Goal: Task Accomplishment & Management: Manage account settings

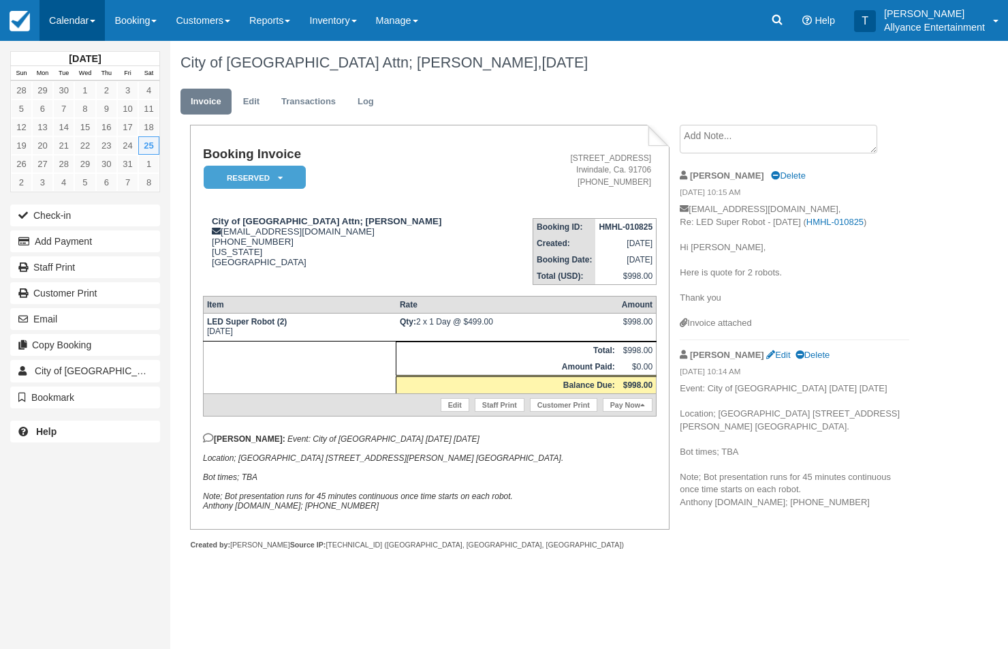
click at [69, 19] on link "Calendar" at bounding box center [72, 20] width 65 height 41
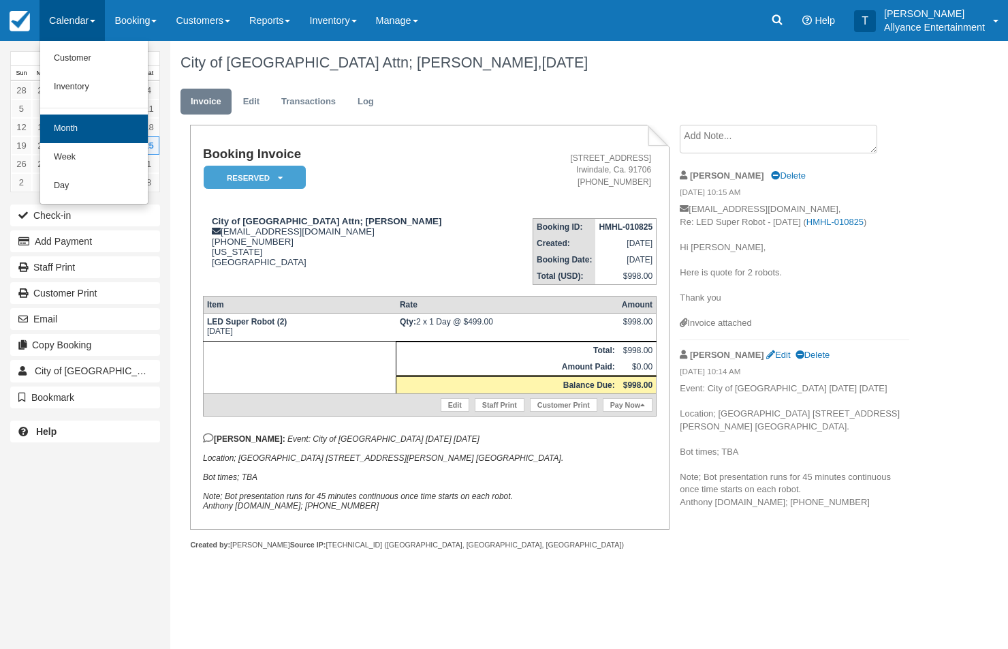
click at [57, 134] on link "Month" at bounding box center [94, 128] width 108 height 29
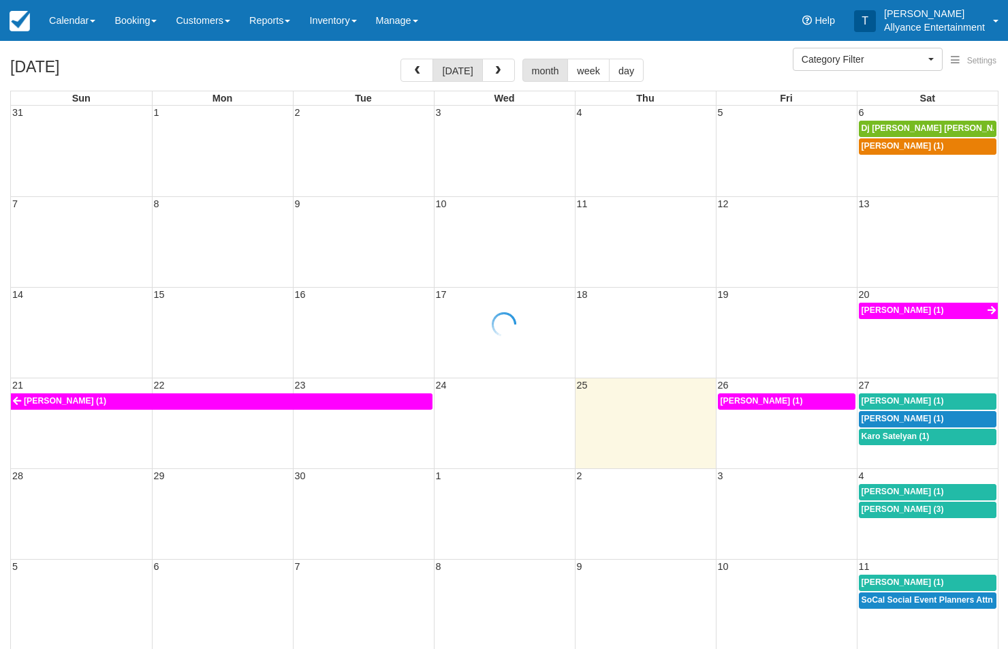
select select
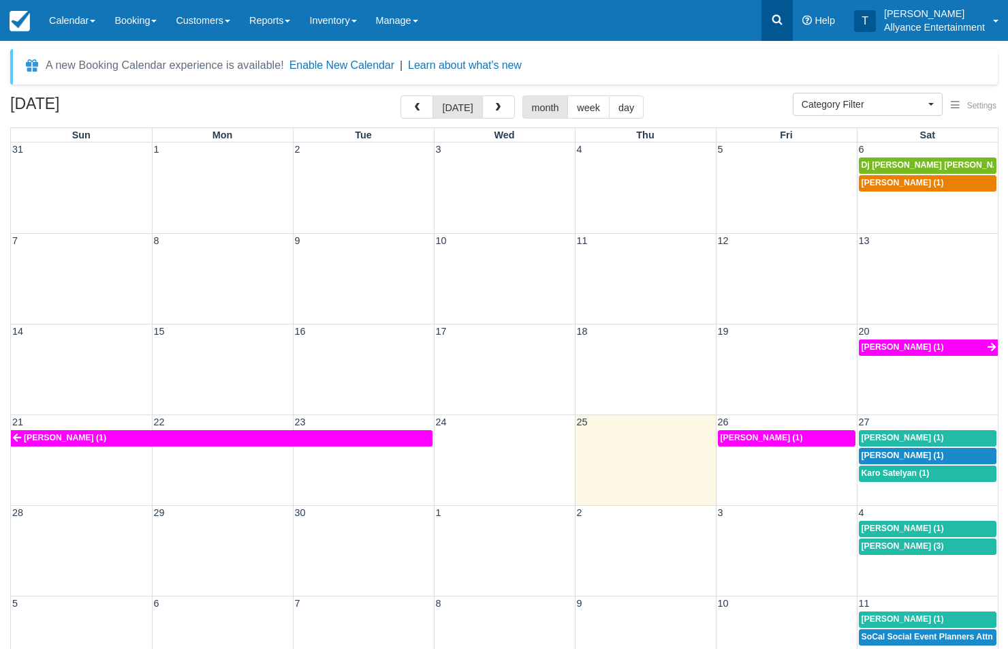
click at [777, 19] on icon at bounding box center [778, 20] width 14 height 14
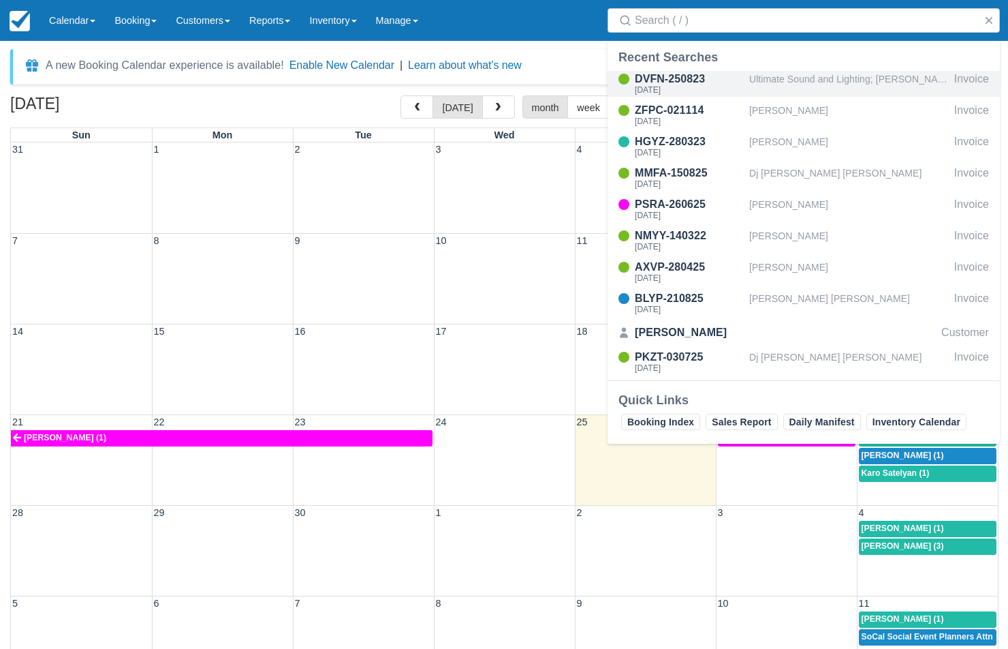
click at [781, 76] on div "Ultimate Sound and Lighting; [PERSON_NAME]" at bounding box center [849, 84] width 200 height 26
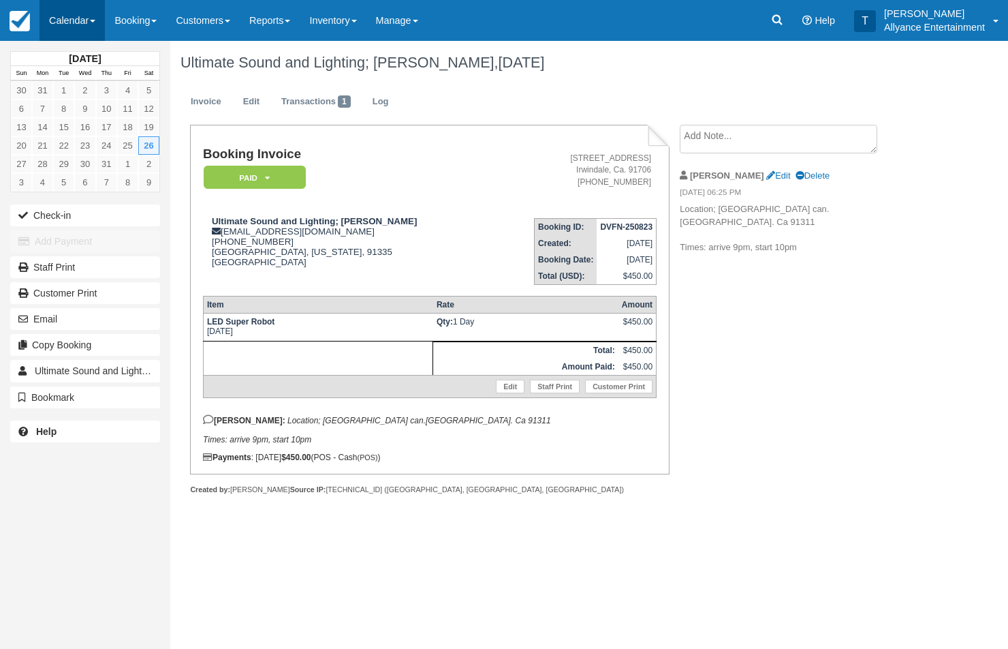
click at [63, 18] on link "Calendar" at bounding box center [72, 20] width 65 height 41
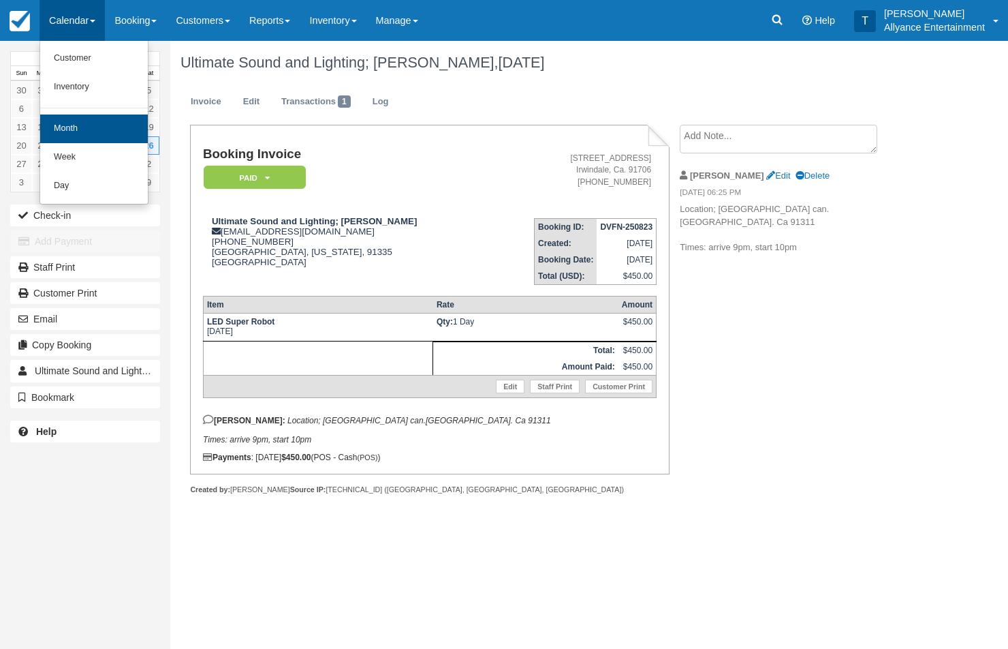
click at [76, 127] on link "Month" at bounding box center [94, 128] width 108 height 29
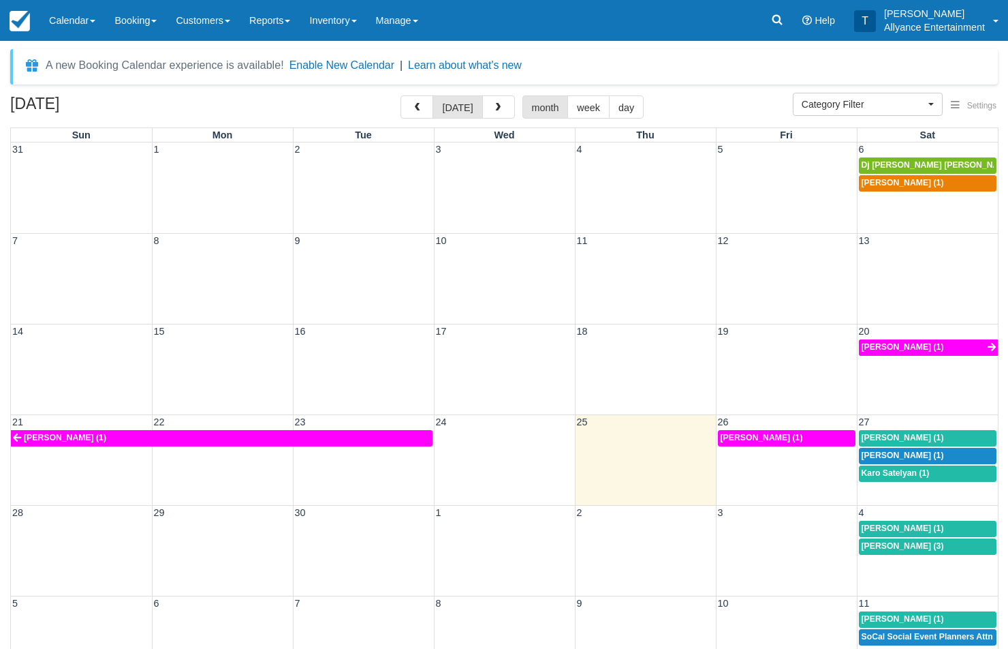
select select
click at [493, 108] on span "button" at bounding box center [498, 108] width 10 height 10
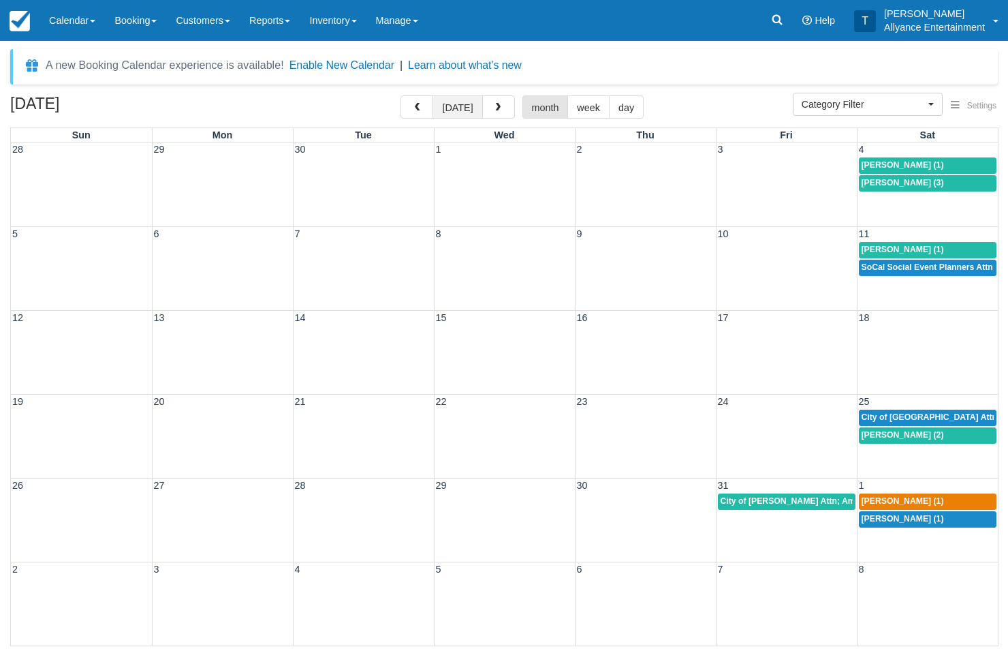
click at [461, 112] on button "today" at bounding box center [458, 106] width 50 height 23
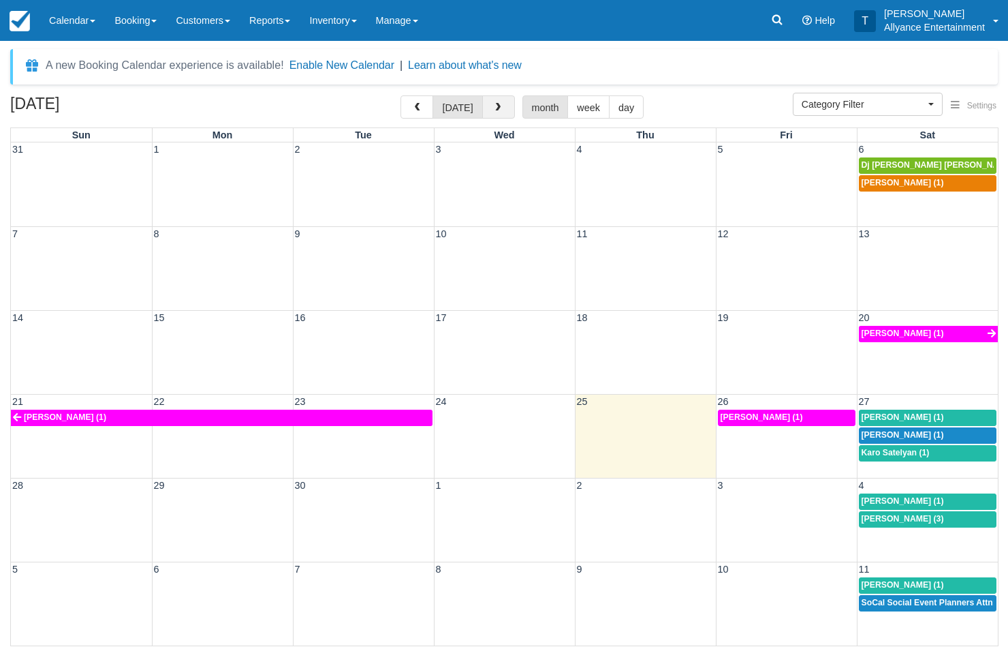
click at [484, 110] on button "button" at bounding box center [498, 106] width 33 height 23
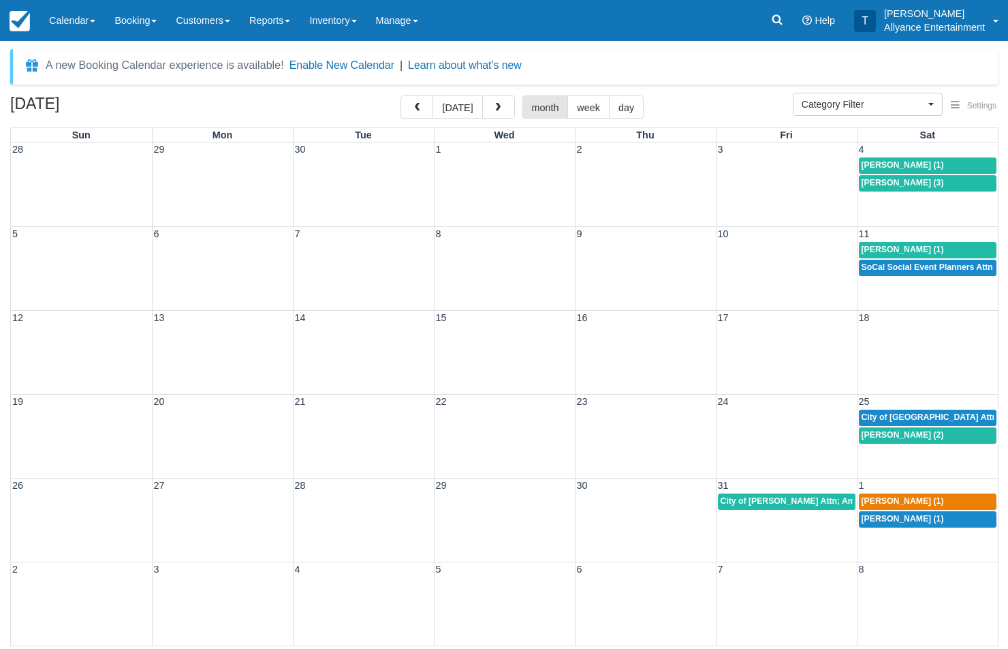
click at [889, 454] on div "19 20 21 22 23 24 25 City of Sanfa Fe Springs Attn; Anthony Slomski (2) Sandra …" at bounding box center [504, 436] width 987 height 84
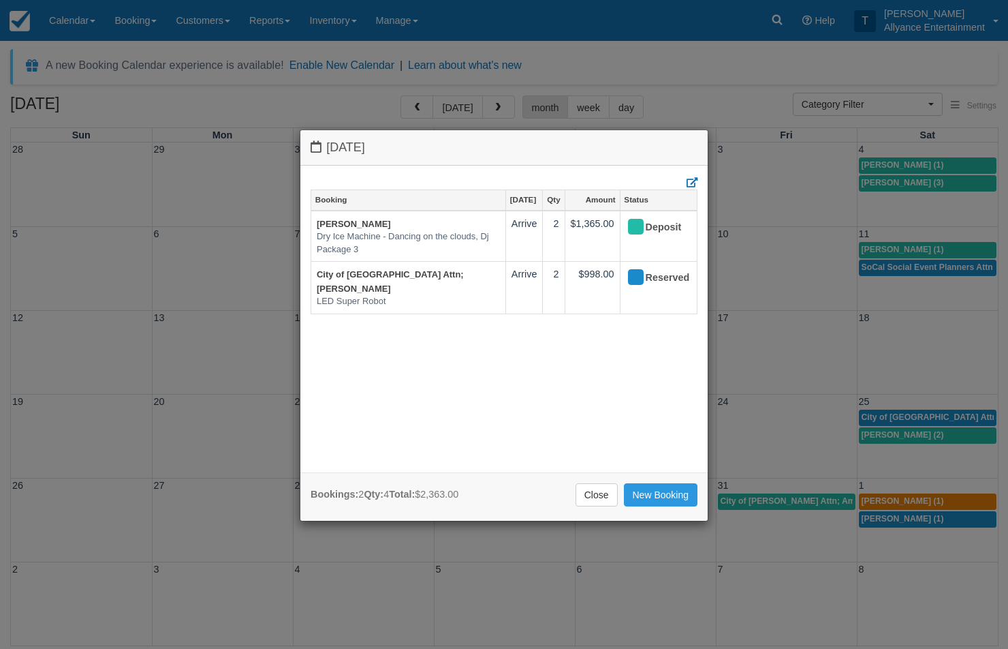
click at [779, 18] on div "Saturday October 25 2025 Booking Oct 25 Qty Amount Status Sandra Lopez Dry Ice …" at bounding box center [504, 324] width 1008 height 649
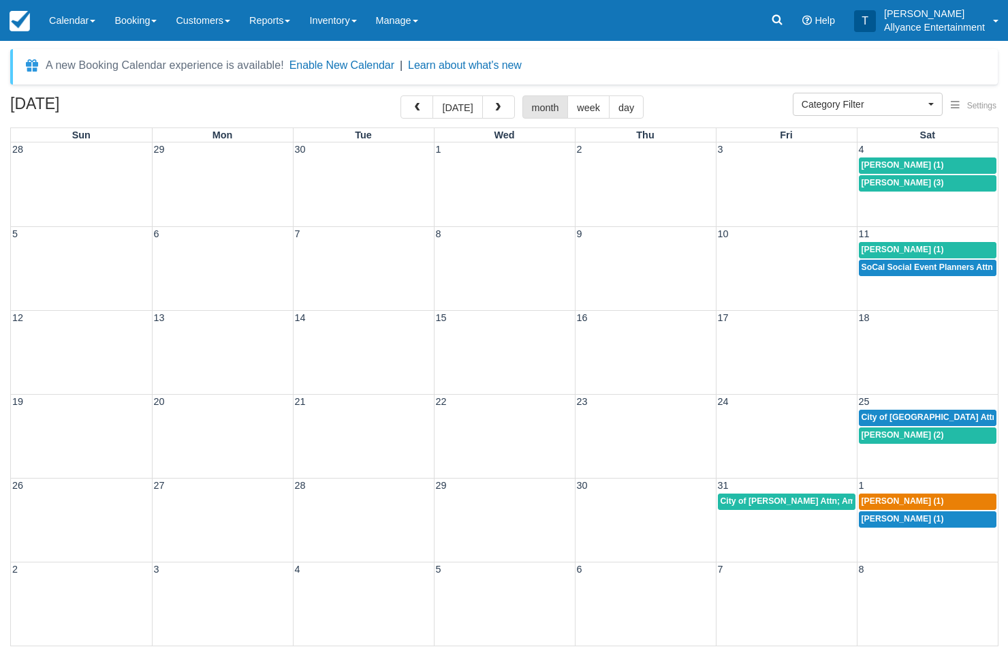
click at [779, 18] on icon at bounding box center [778, 20] width 10 height 10
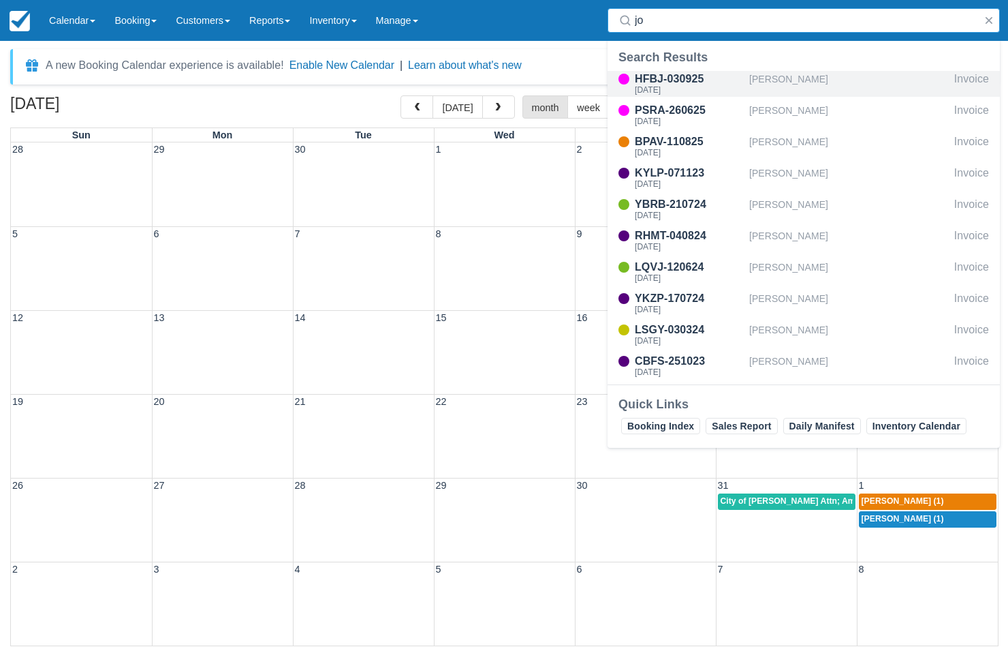
type input "j"
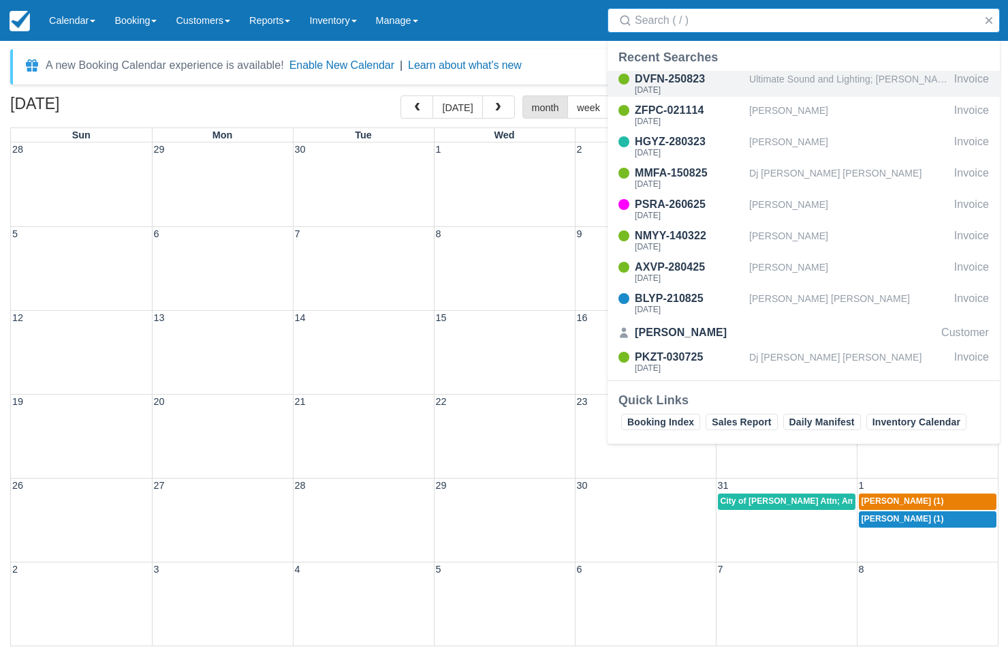
click at [739, 87] on div "Sat Aug 26, 2023" at bounding box center [689, 90] width 109 height 8
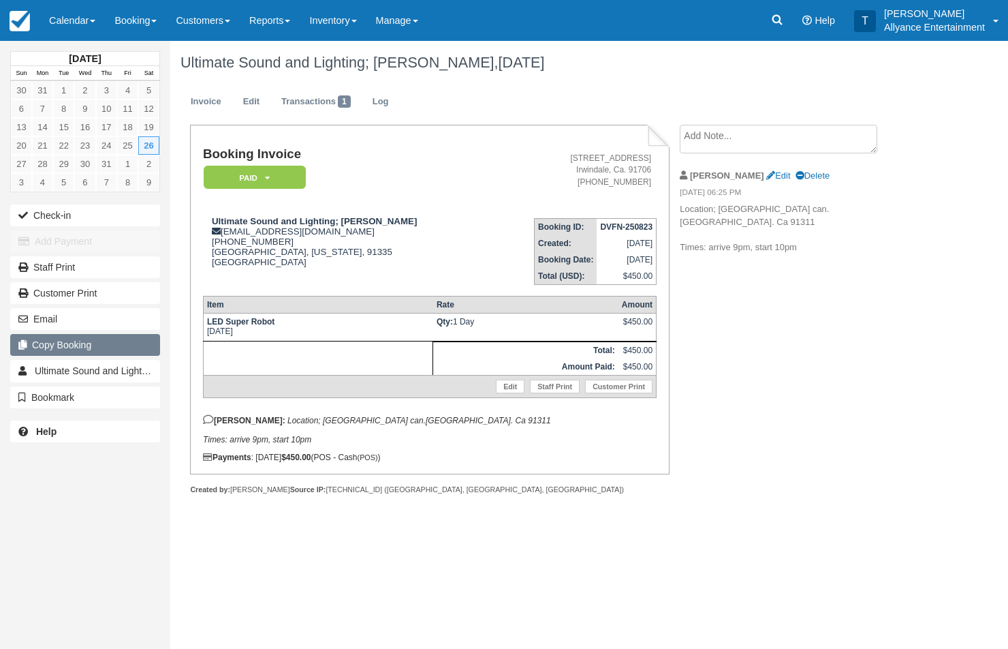
click at [127, 340] on button "Copy Booking" at bounding box center [85, 345] width 150 height 22
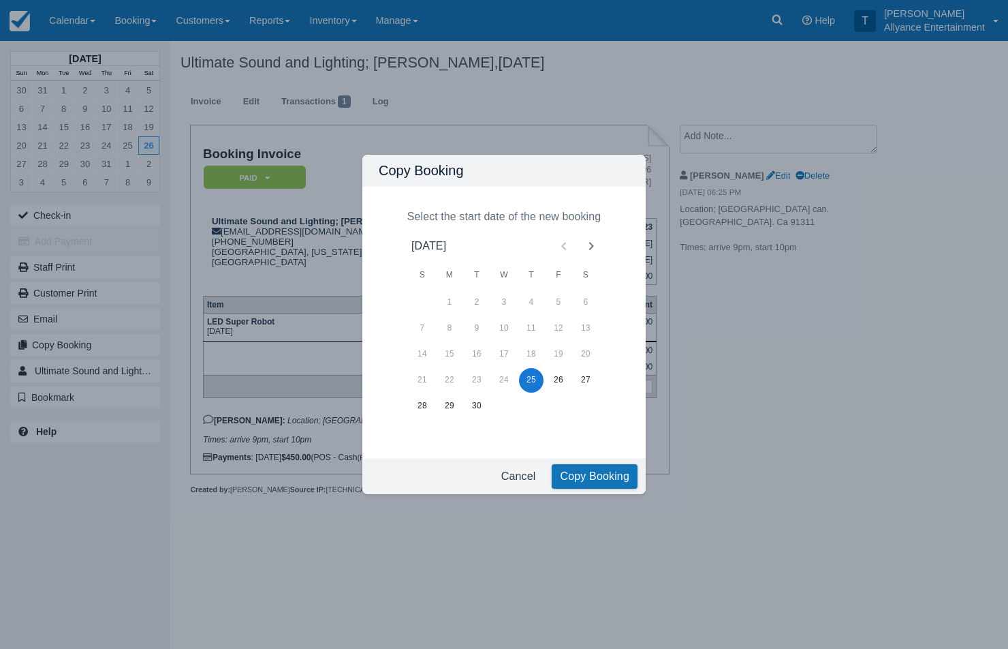
click at [591, 244] on icon "Next month" at bounding box center [591, 246] width 5 height 8
click at [588, 382] on button "25" at bounding box center [586, 380] width 25 height 25
click at [599, 476] on button "Copy Booking" at bounding box center [595, 476] width 86 height 25
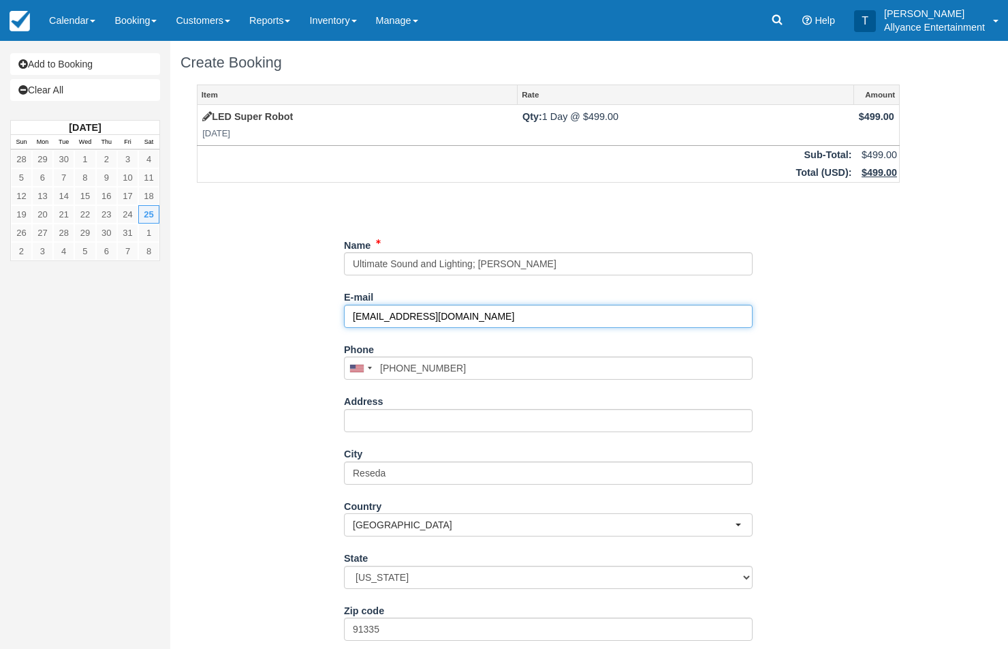
drag, startPoint x: 459, startPoint y: 309, endPoint x: 321, endPoint y: 307, distance: 137.6
click at [321, 307] on div "Item Rate Amount LED Super Robot Sat Oct 25, 2025 Qty: 1 Day @ $499.00 $499.00 …" at bounding box center [549, 400] width 736 height 632
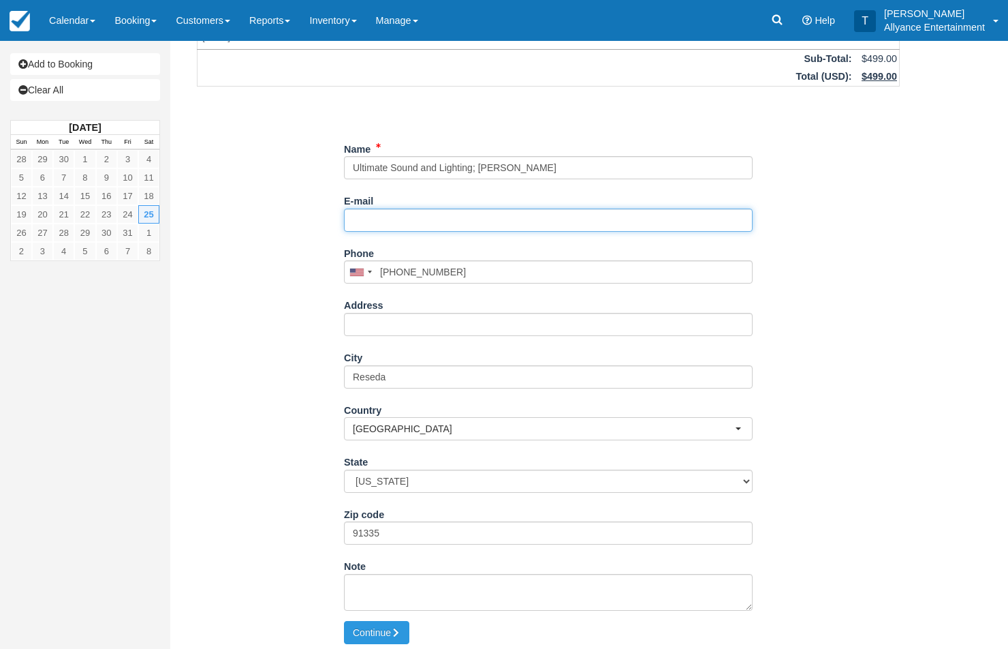
scroll to position [95, 0]
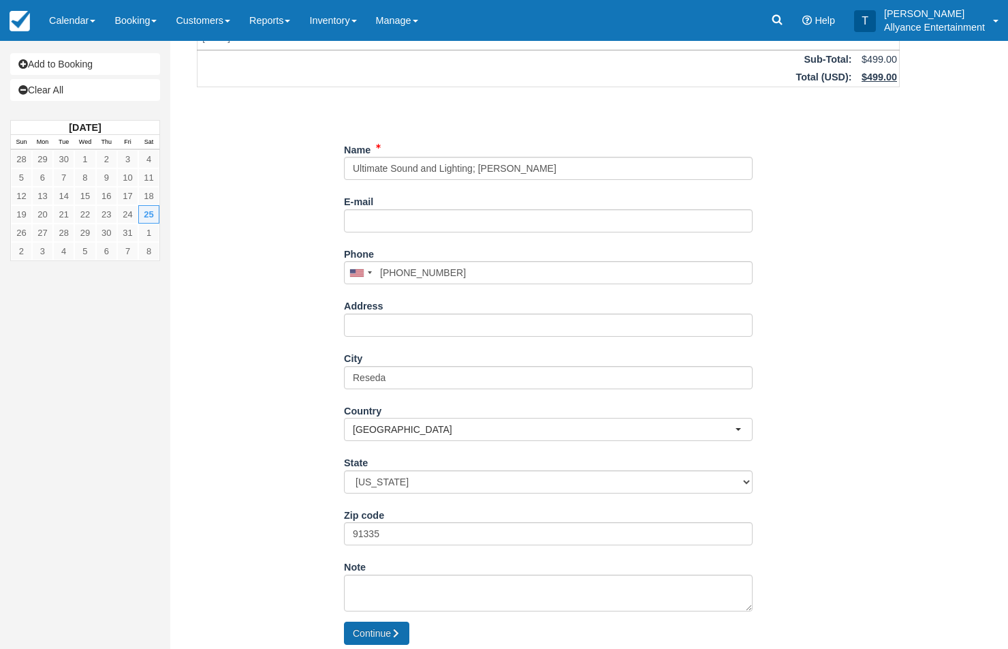
click at [379, 623] on button "Continue" at bounding box center [376, 632] width 65 height 23
type input "[PHONE_NUMBER]"
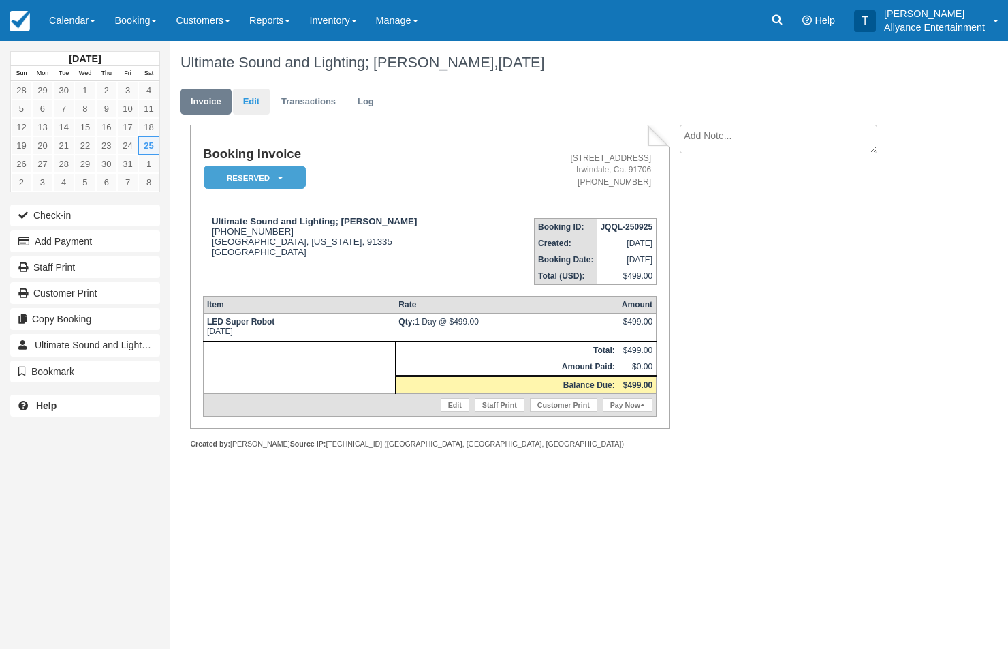
click at [253, 102] on link "Edit" at bounding box center [251, 102] width 37 height 27
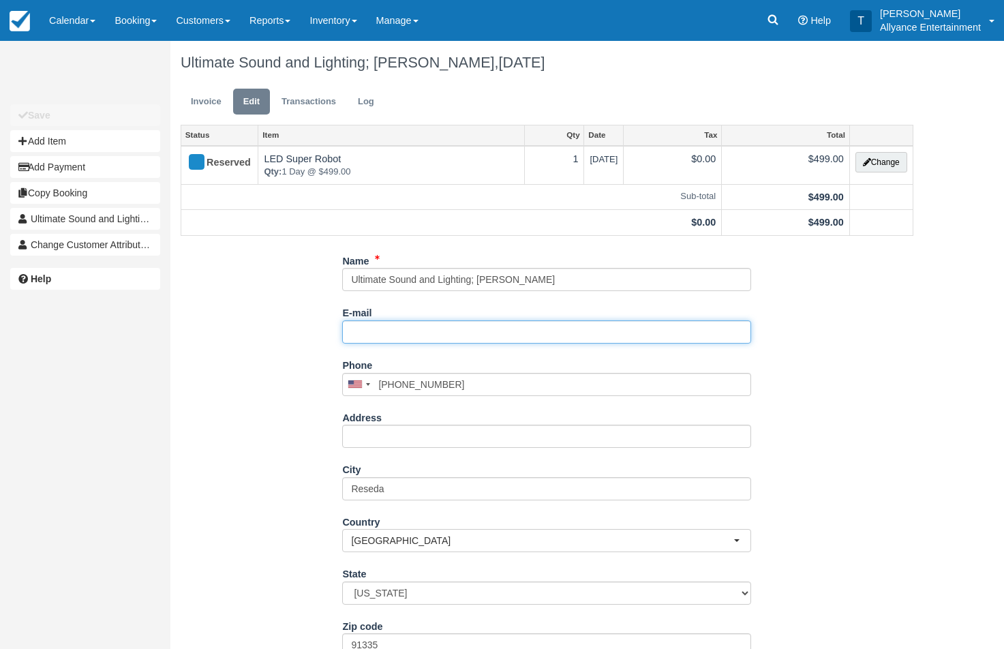
click at [363, 329] on input "E-mail" at bounding box center [546, 331] width 409 height 23
paste input "[EMAIL_ADDRESS][DOMAIN_NAME]"
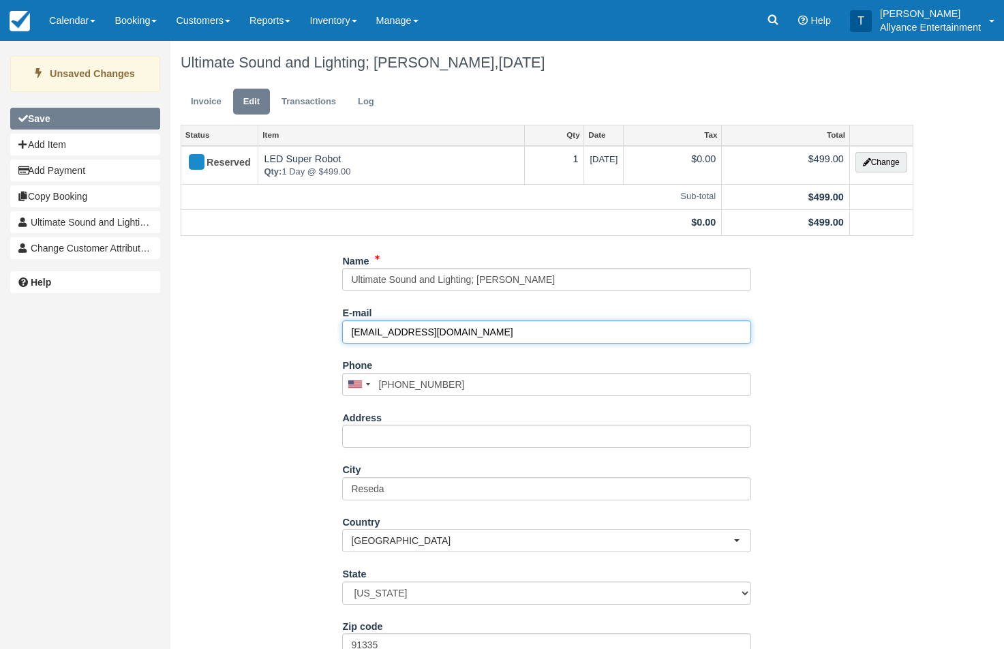
type input "[EMAIL_ADDRESS][DOMAIN_NAME]"
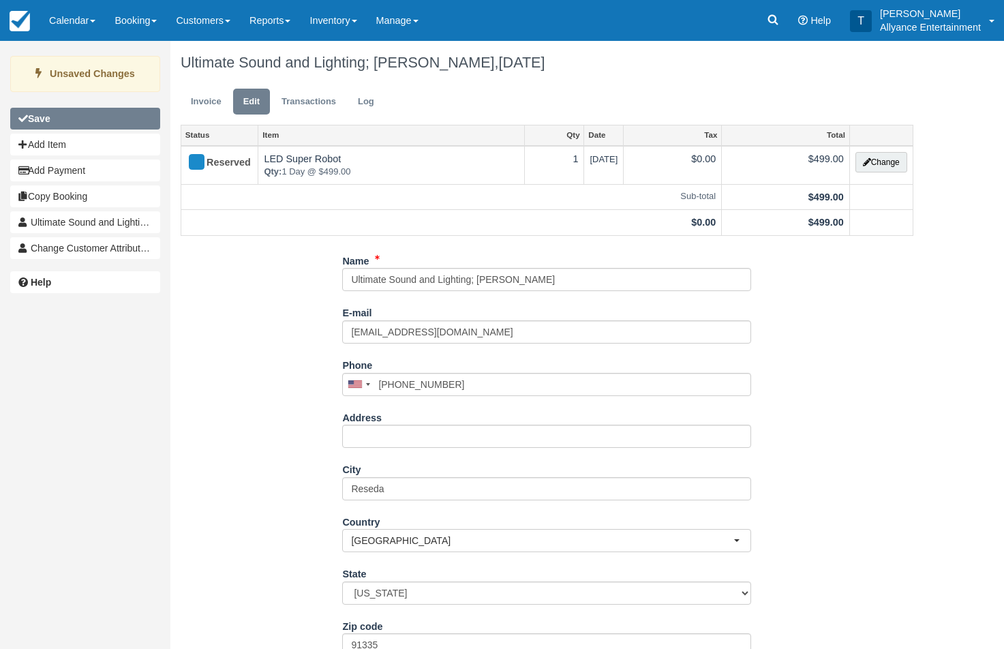
click at [125, 122] on button "Save" at bounding box center [85, 119] width 150 height 22
type input "[PHONE_NUMBER]"
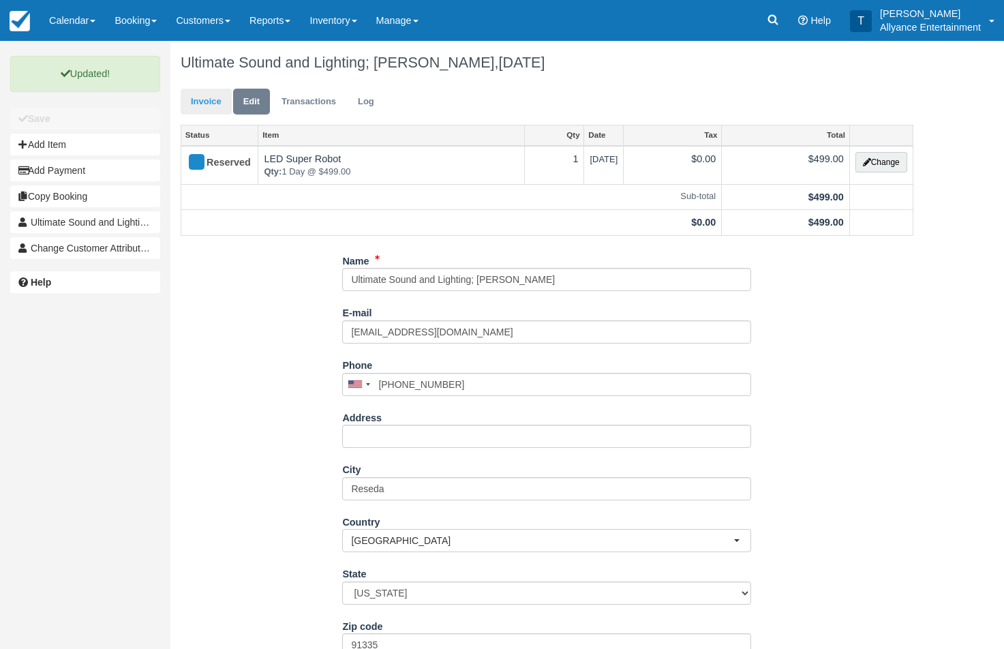
click at [211, 104] on link "Invoice" at bounding box center [206, 102] width 51 height 27
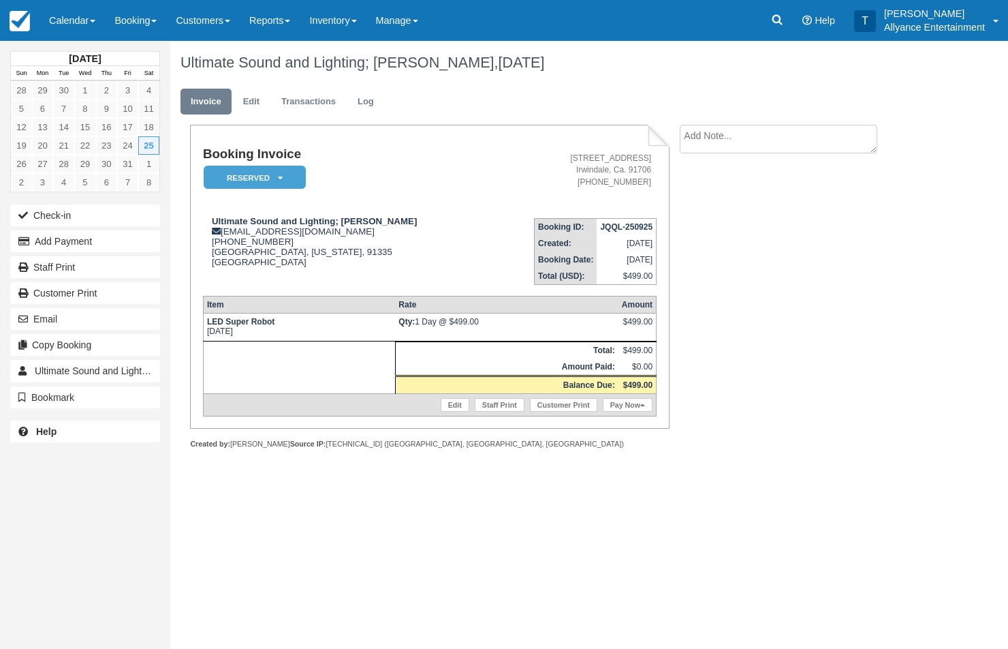
click at [737, 137] on textarea at bounding box center [779, 139] width 198 height 29
click at [747, 168] on textarea at bounding box center [779, 163] width 198 height 76
paste textarea "Locasion: Pendiente Tiempos: Pendiente Nota; Si hora de empiezo es demorada 10 …"
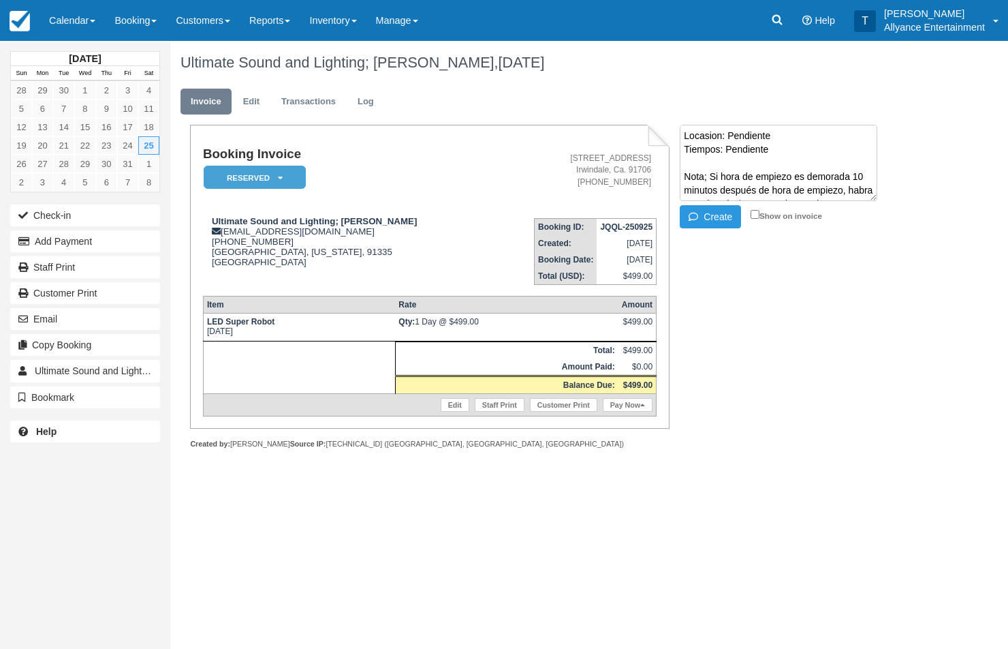
drag, startPoint x: 777, startPoint y: 130, endPoint x: 726, endPoint y: 131, distance: 50.4
click at [726, 131] on textarea "Locasion: Pendiente Tiempos: Pendiente Nota; Si hora de empiezo es demorada 10 …" at bounding box center [779, 163] width 198 height 76
type textarea "Locasion: 23838 Kittridge St. West Hills Ca 91307 Tiempos: Pendiente Nota; Si h…"
click at [753, 212] on input "Show on invoice" at bounding box center [755, 214] width 9 height 9
checkbox input "true"
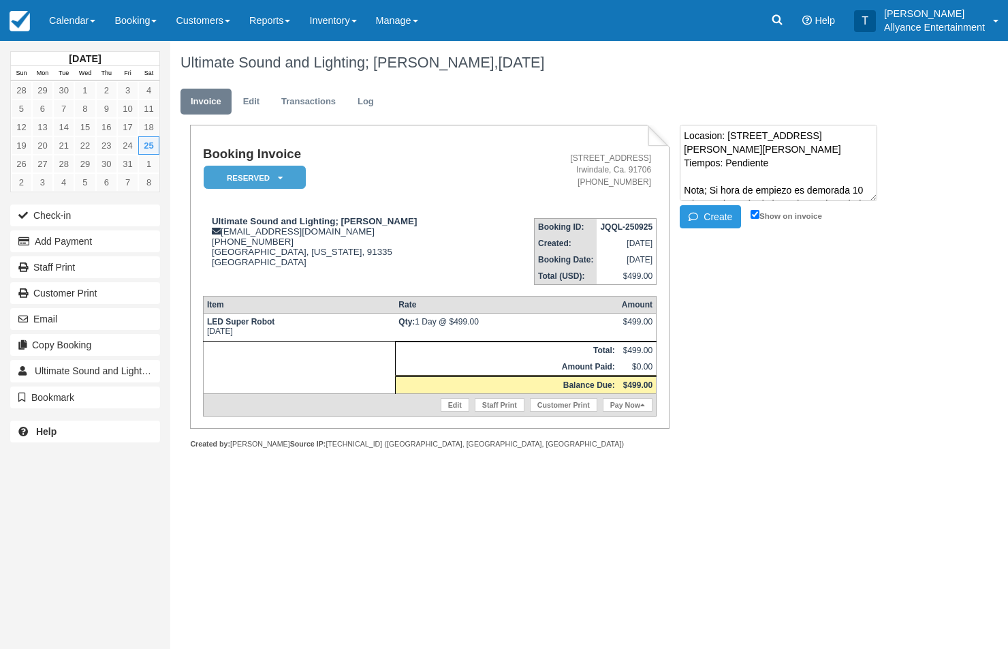
click at [807, 191] on textarea "Locasion: 23838 Kittridge St. West Hills Ca 91307 Tiempos: Pendiente Nota; Si h…" at bounding box center [779, 163] width 198 height 76
drag, startPoint x: 772, startPoint y: 161, endPoint x: 727, endPoint y: 161, distance: 45.0
click at [727, 161] on textarea "Locasion: 23838 Kittridge St. West Hills Ca 91307 Tiempos: Pendiente Nota; Si h…" at bounding box center [779, 163] width 198 height 76
type textarea "Locasion: 23838 Kittridge St. West Hills Ca 91307 Tiempos: Llegada 8pm, Inicio …"
click at [710, 217] on button "Create" at bounding box center [710, 216] width 61 height 23
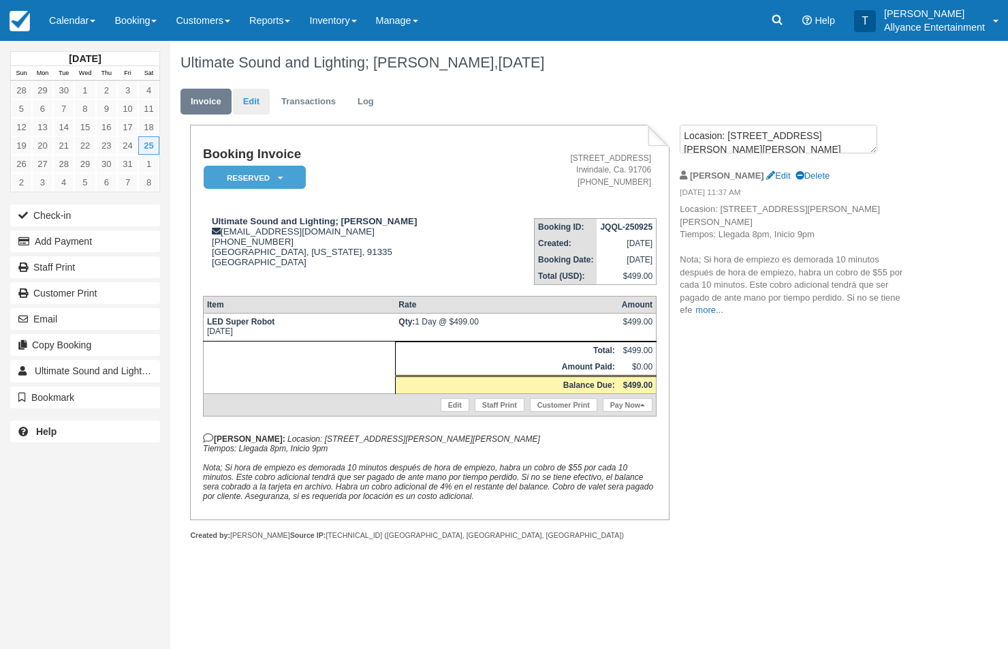
click at [254, 100] on link "Edit" at bounding box center [251, 102] width 37 height 27
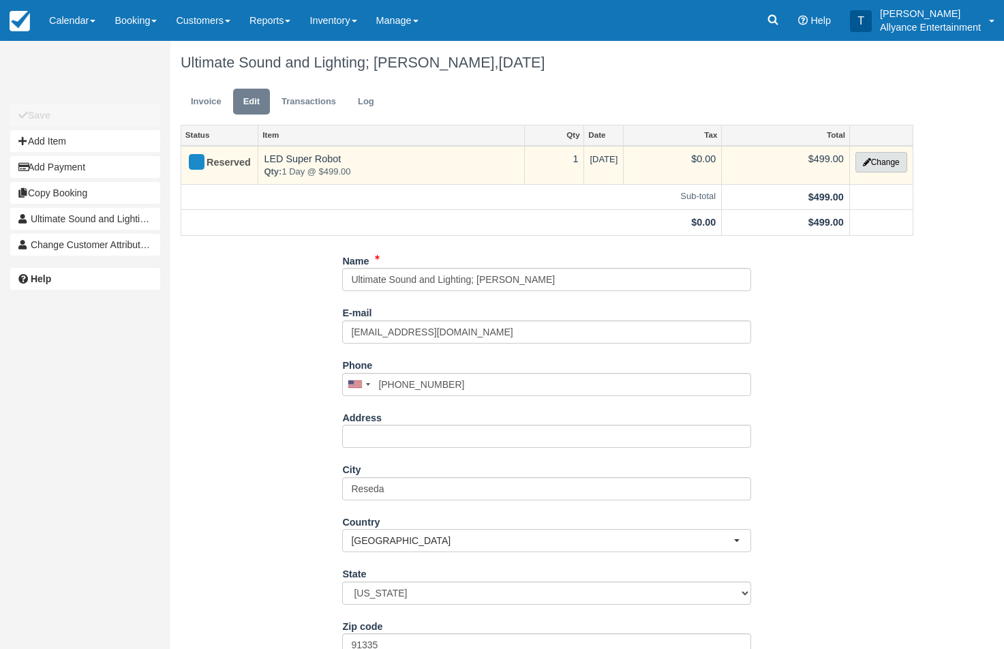
click at [878, 165] on button "Change" at bounding box center [881, 162] width 52 height 20
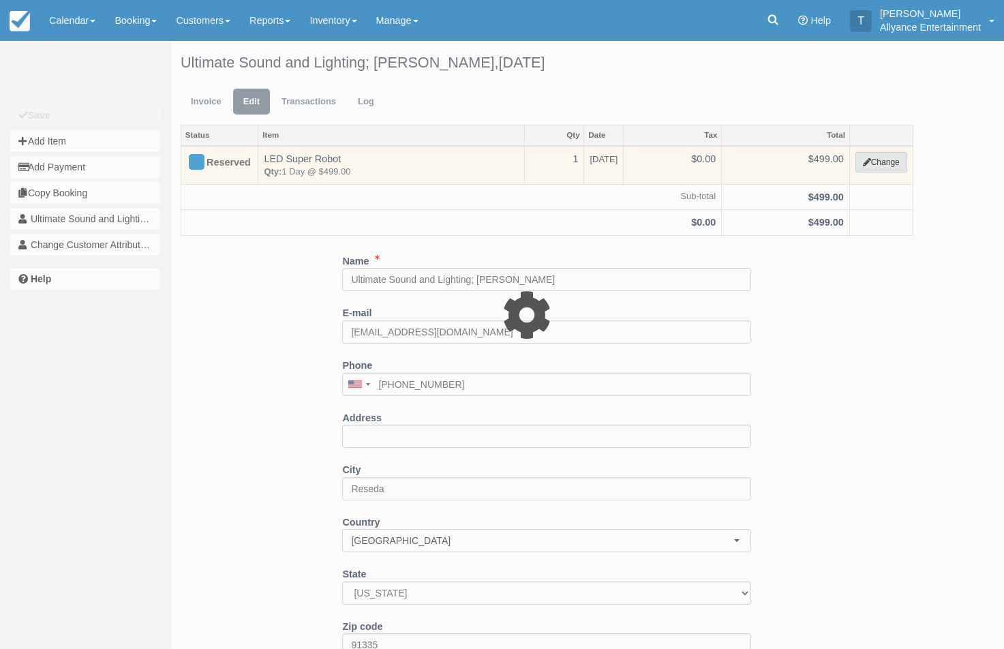
select select "29"
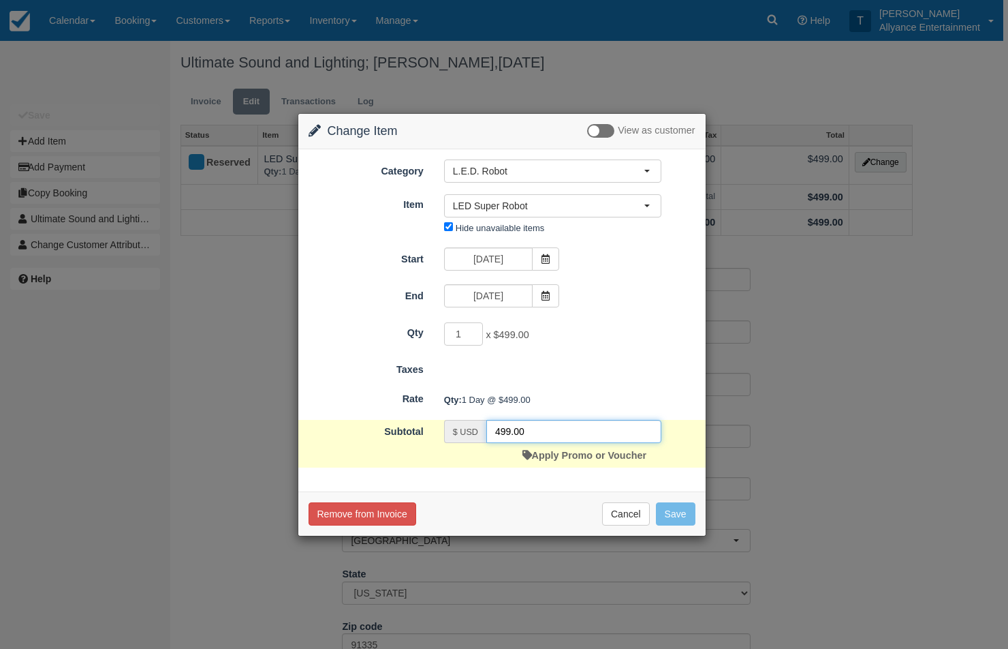
click at [509, 430] on input "499.00" at bounding box center [573, 431] width 175 height 23
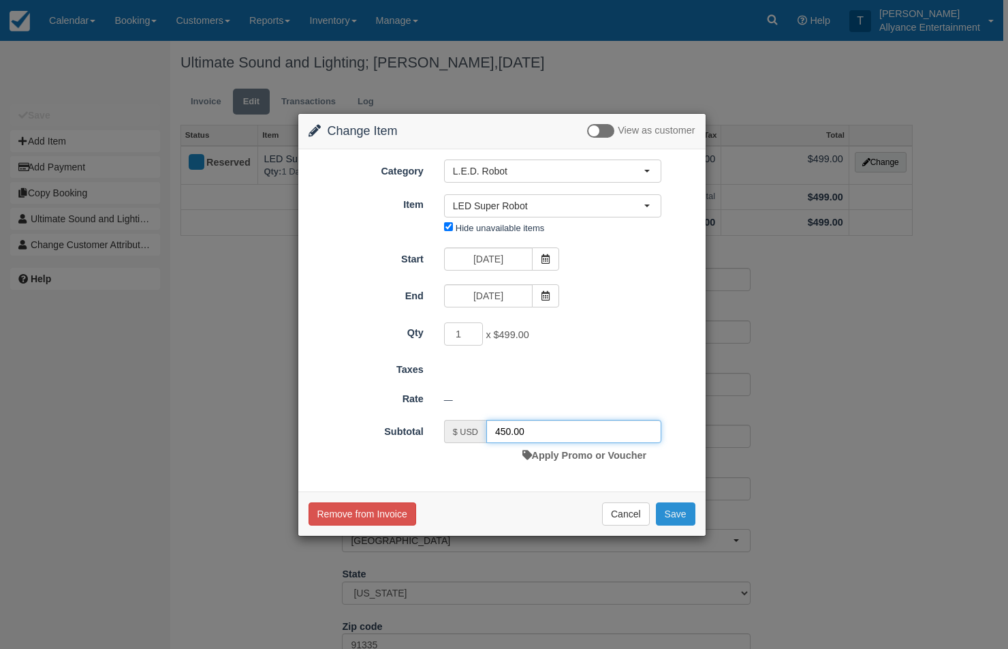
type input "450.00"
click at [674, 517] on button "Save" at bounding box center [676, 513] width 40 height 23
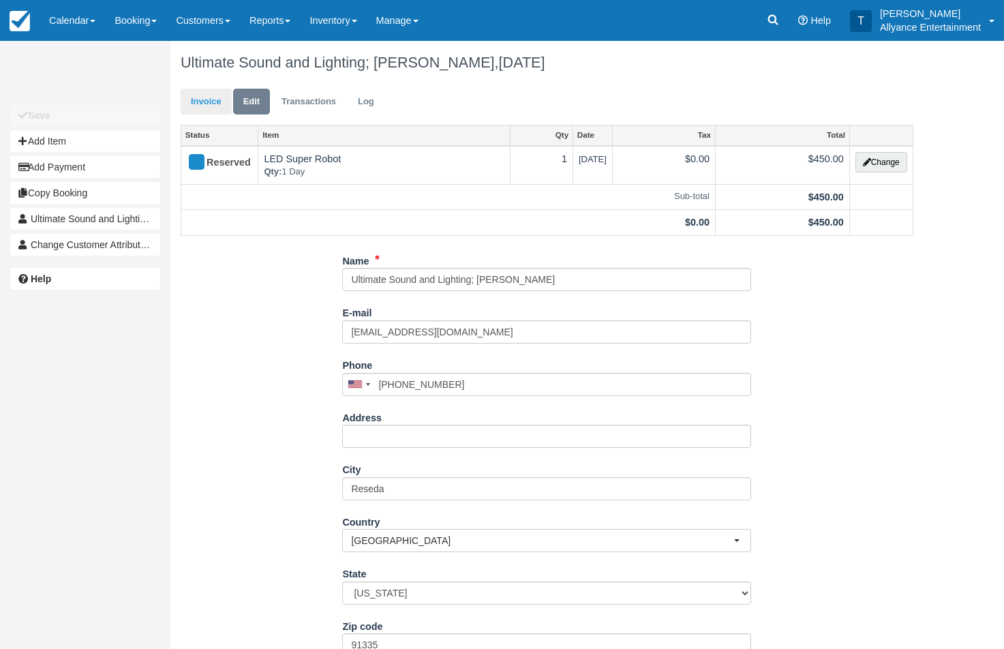
click at [199, 104] on link "Invoice" at bounding box center [206, 102] width 51 height 27
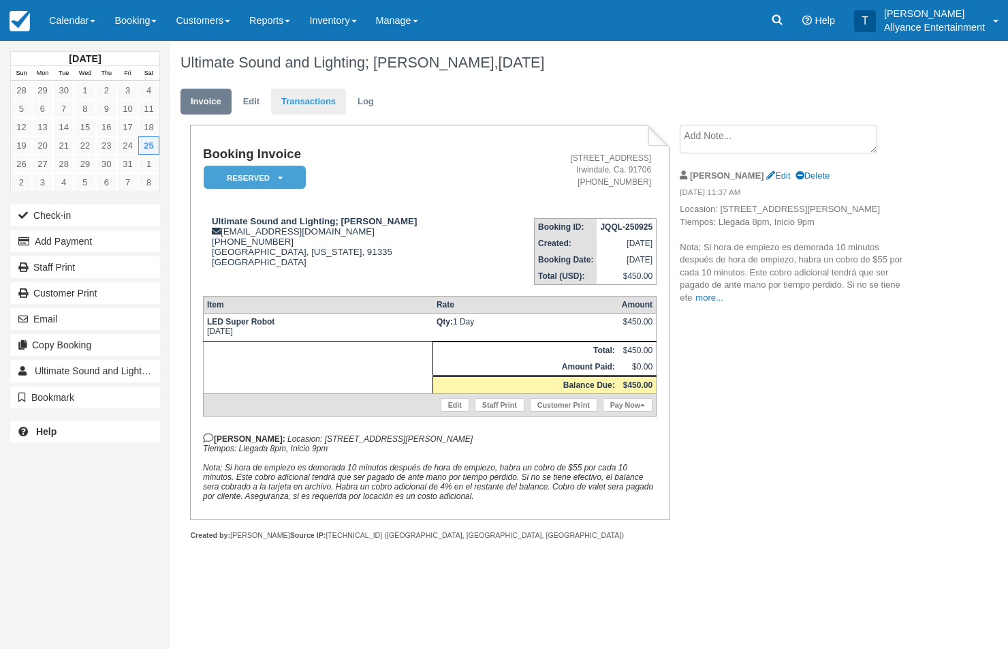
click at [300, 104] on link "Transactions" at bounding box center [308, 102] width 75 height 27
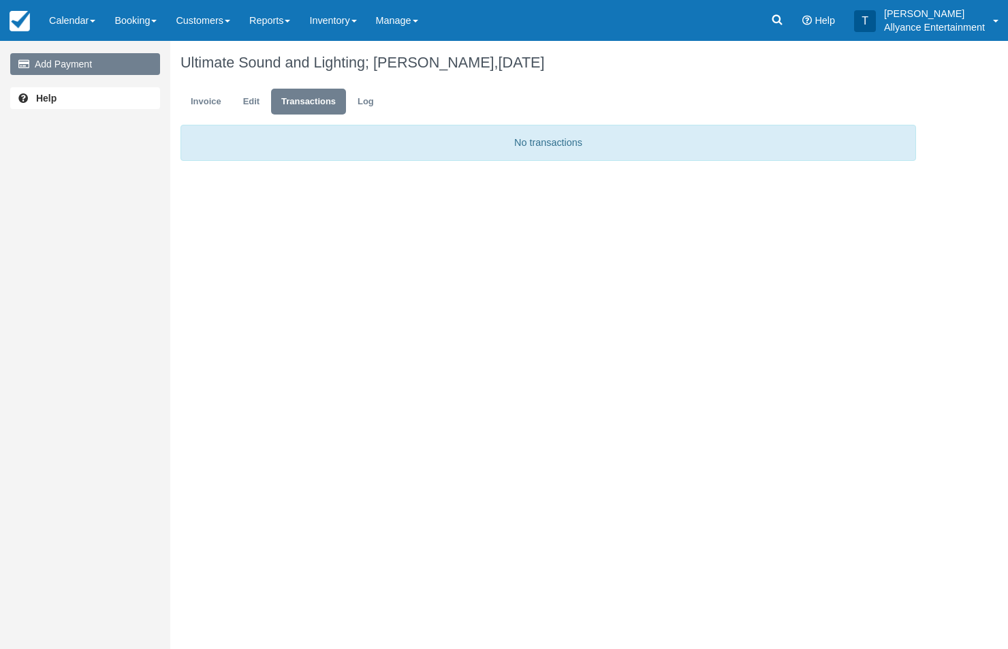
click at [126, 63] on link "Add Payment" at bounding box center [85, 64] width 150 height 22
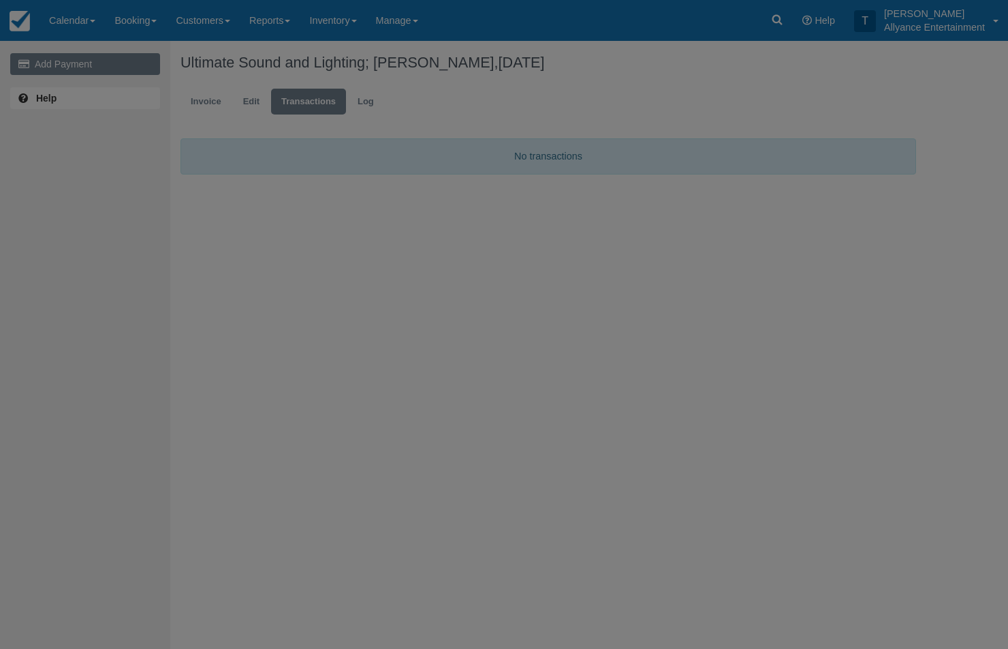
type input "[DATE]"
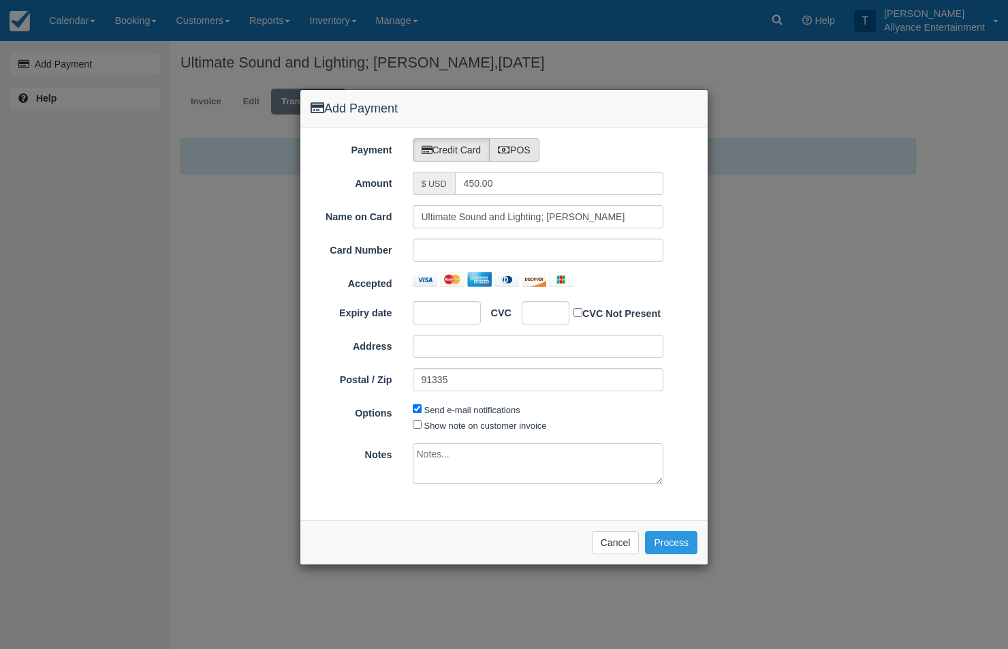
click at [533, 147] on label "POS" at bounding box center [514, 149] width 50 height 23
radio input "true"
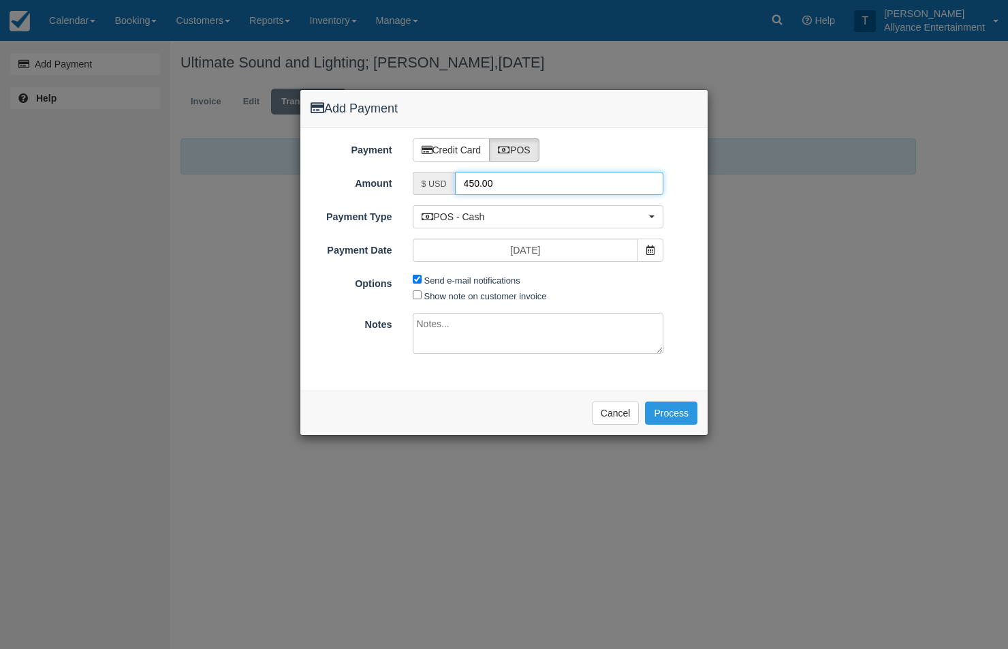
drag, startPoint x: 476, startPoint y: 184, endPoint x: 461, endPoint y: 185, distance: 15.7
click at [461, 185] on input "450.00" at bounding box center [559, 183] width 209 height 23
type input "175.00"
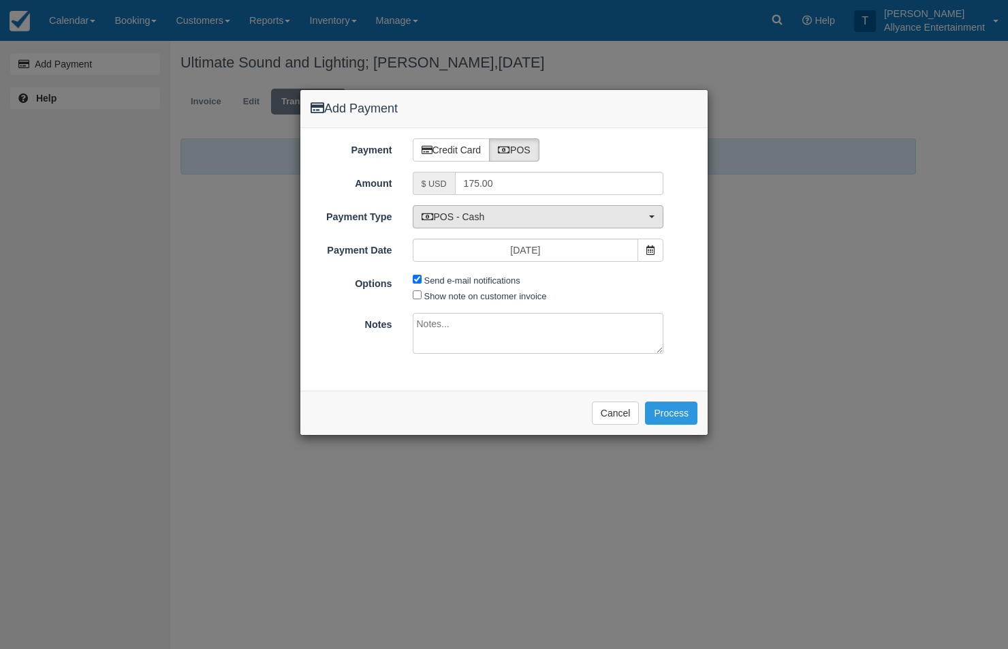
click at [650, 223] on button "POS - Cash" at bounding box center [538, 216] width 251 height 23
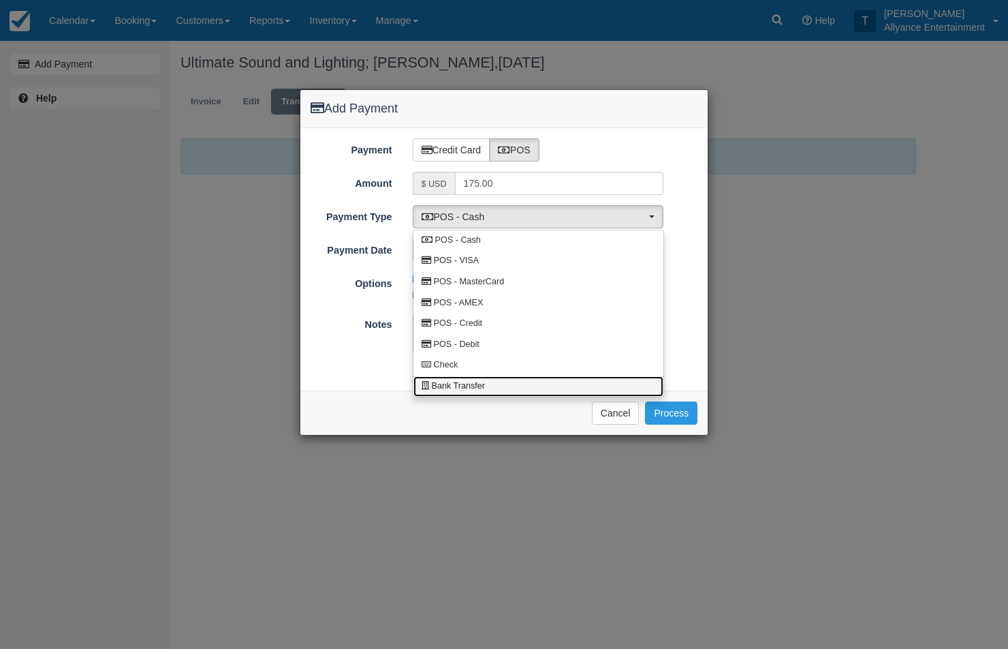
click at [451, 382] on span "Bank Transfer" at bounding box center [458, 386] width 53 height 12
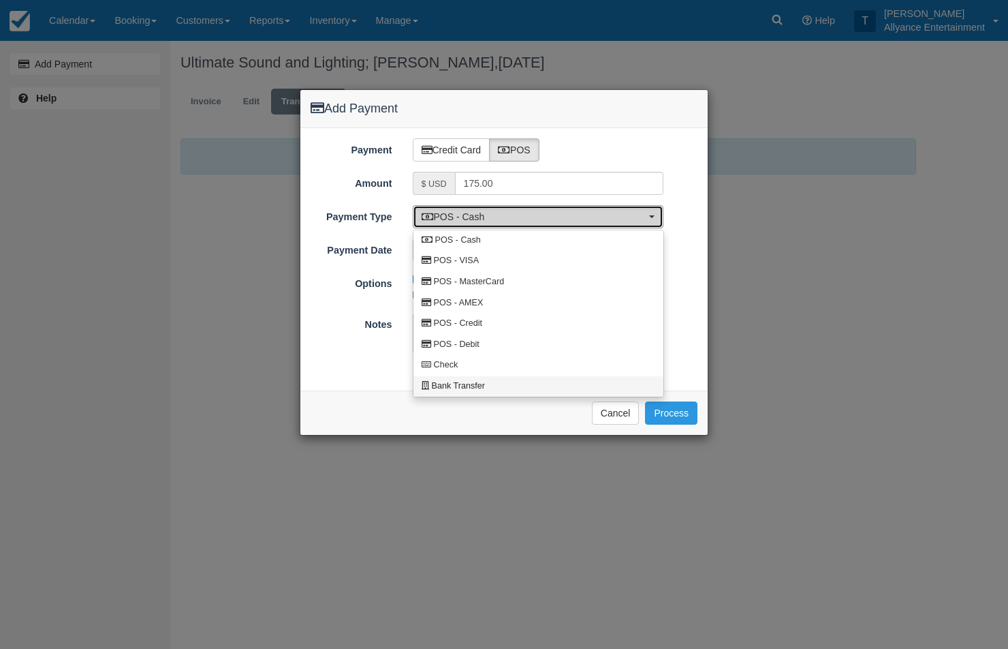
select select "BANK"
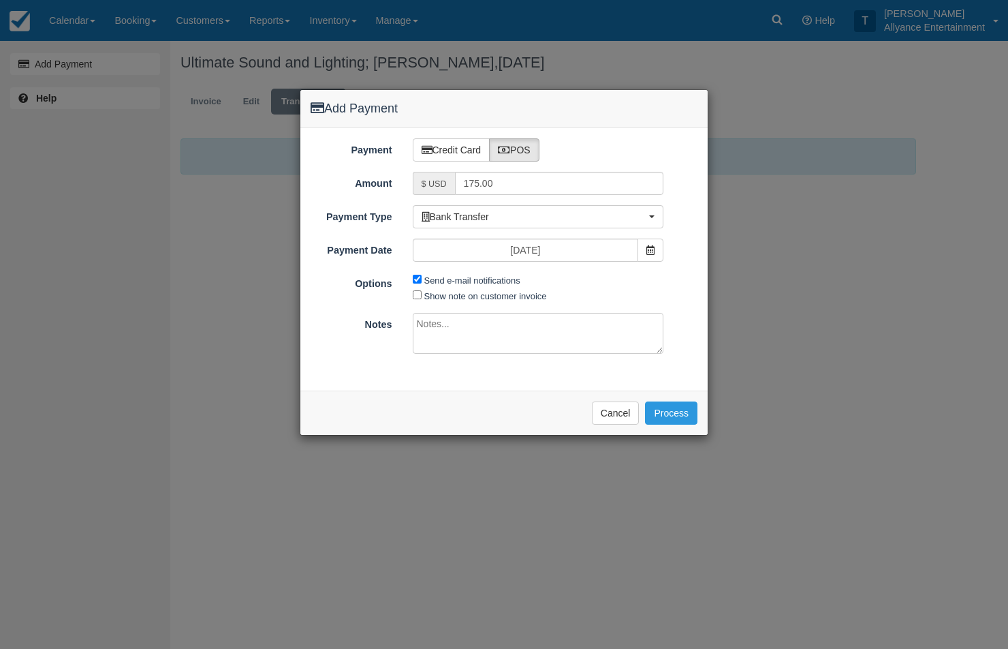
click at [449, 336] on textarea at bounding box center [538, 333] width 251 height 41
type textarea "Zelle"
click at [670, 406] on button "Process" at bounding box center [671, 412] width 52 height 23
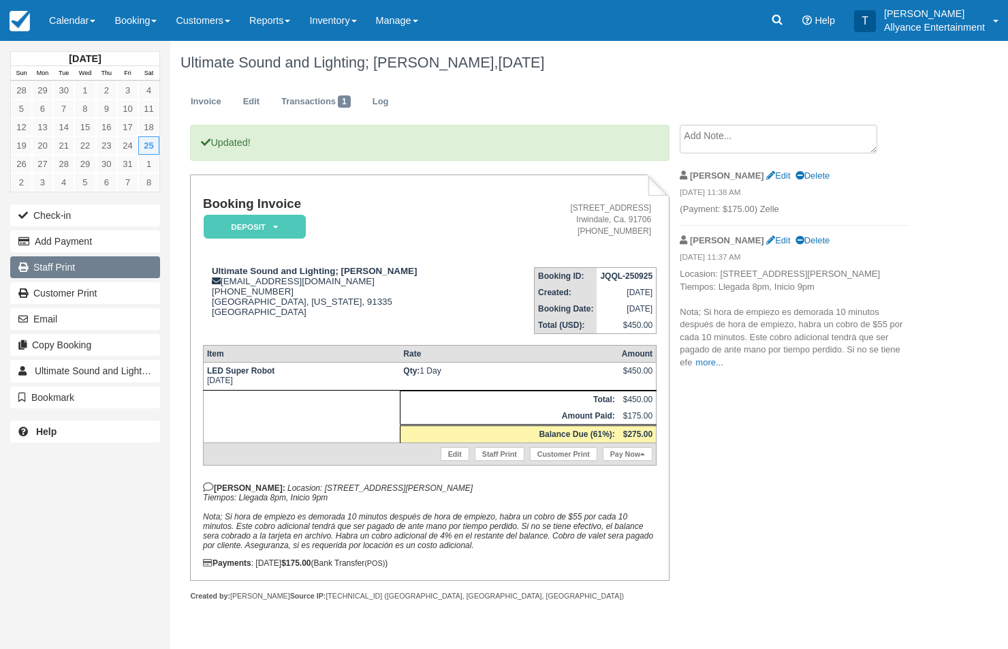
click at [103, 268] on link "Staff Print" at bounding box center [85, 267] width 150 height 22
